Goal: Task Accomplishment & Management: Manage account settings

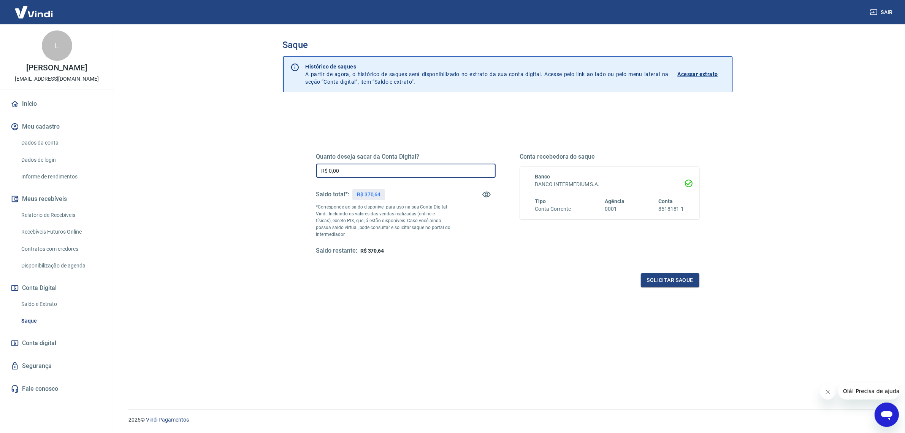
click at [373, 172] on input "R$ 0,00" at bounding box center [405, 171] width 179 height 14
type input "R$ 370,64"
click at [693, 280] on button "Solicitar saque" at bounding box center [670, 280] width 59 height 14
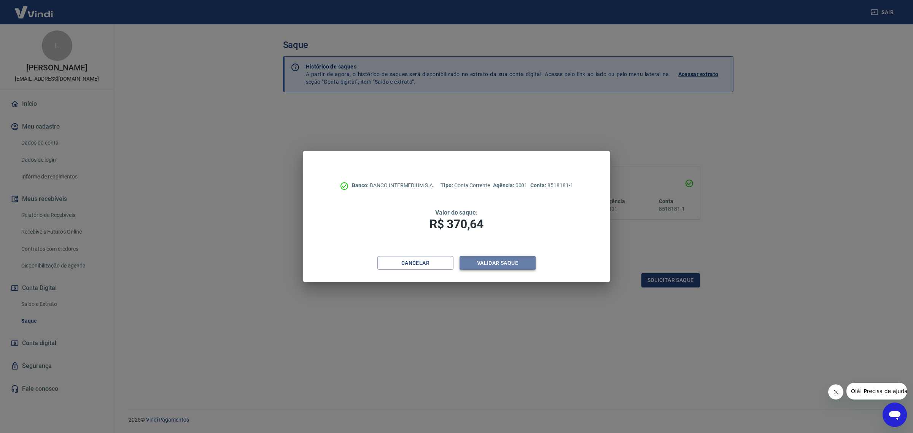
click at [494, 269] on button "Validar saque" at bounding box center [497, 263] width 76 height 14
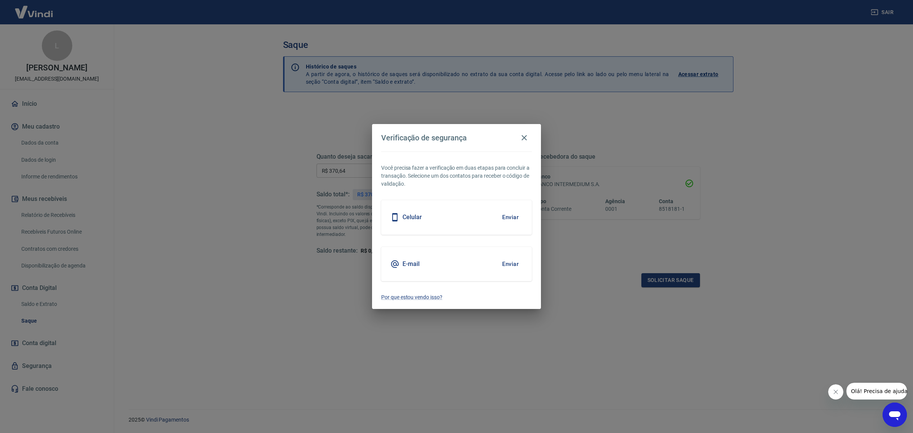
click at [504, 258] on button "Enviar" at bounding box center [510, 264] width 25 height 16
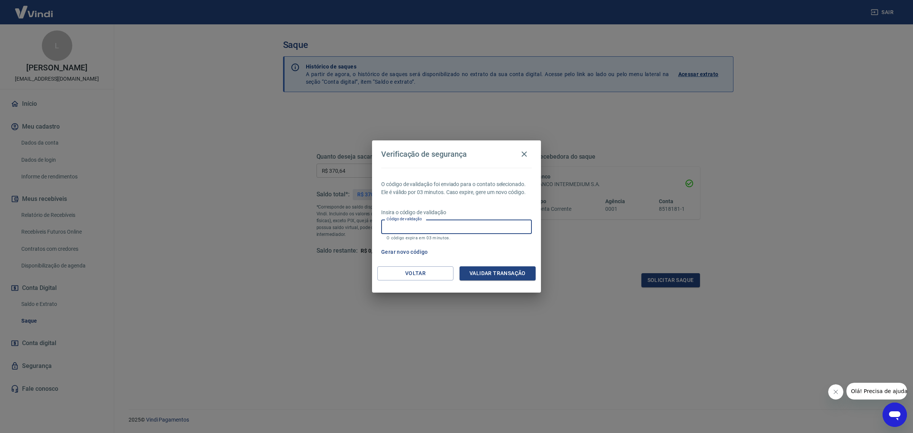
drag, startPoint x: 415, startPoint y: 228, endPoint x: 501, endPoint y: 208, distance: 88.2
click at [415, 228] on input "Código de validação" at bounding box center [456, 226] width 151 height 14
type input "294318"
click at [488, 265] on div "O código de validação foi enviado para o contato selecionado. Ele é válido por …" at bounding box center [456, 217] width 169 height 98
click at [498, 276] on button "Validar transação" at bounding box center [497, 273] width 76 height 14
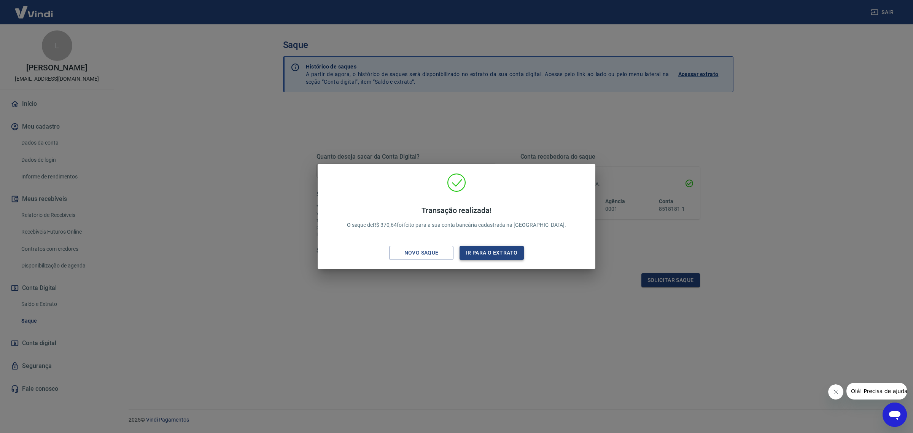
click at [492, 249] on button "Ir para o extrato" at bounding box center [491, 253] width 64 height 14
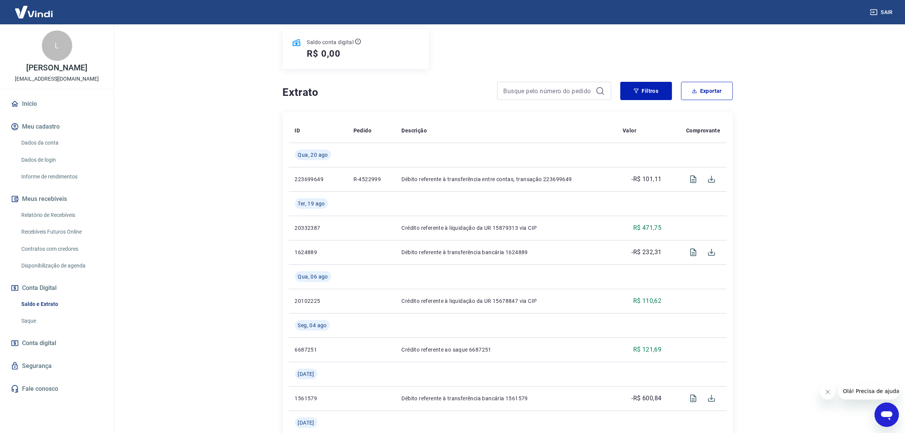
scroll to position [95, 0]
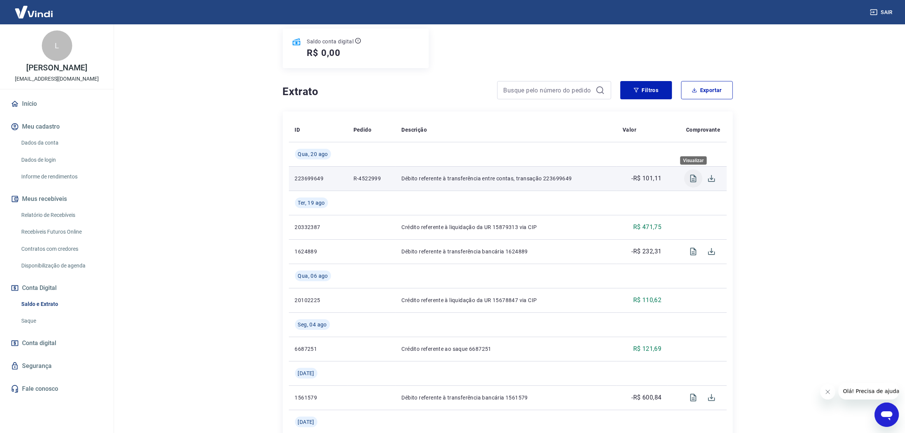
click at [694, 178] on icon "Visualizar" at bounding box center [693, 178] width 9 height 9
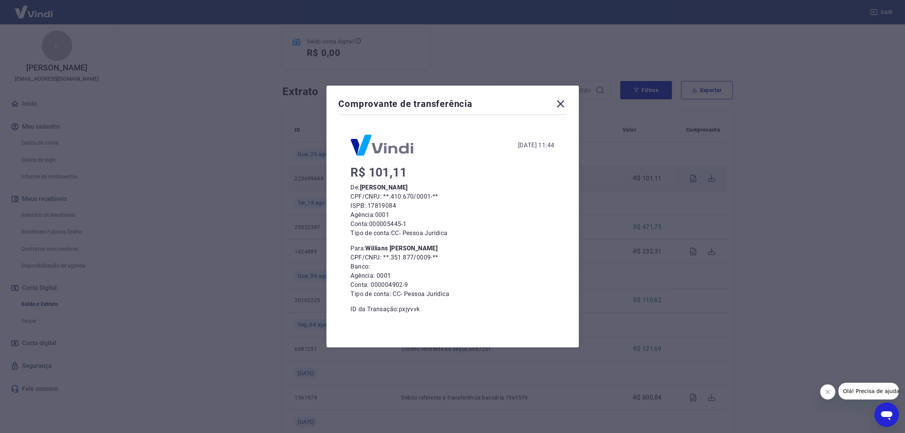
click at [567, 105] on icon at bounding box center [561, 104] width 12 height 12
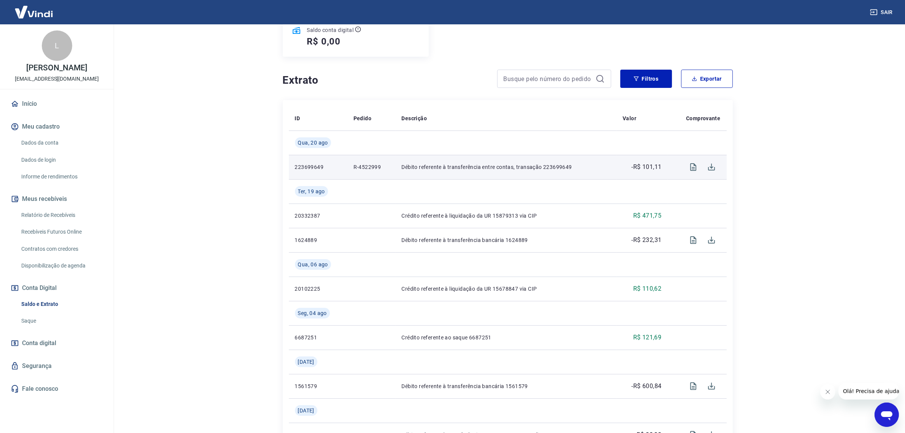
scroll to position [190, 0]
